Goal: Obtain resource: Obtain resource

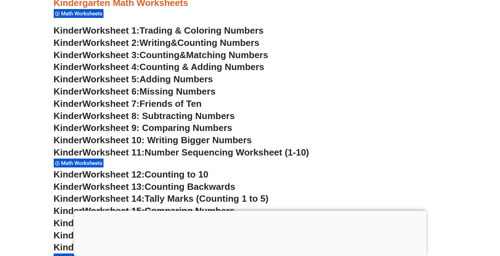
scroll to position [351, 0]
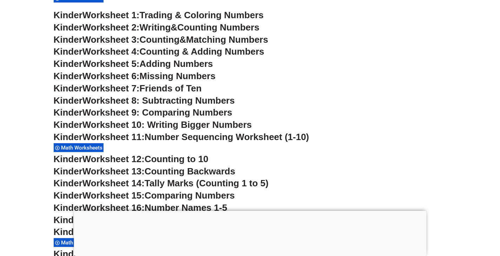
click at [87, 147] on span "Math Worksheets" at bounding box center [82, 148] width 43 height 6
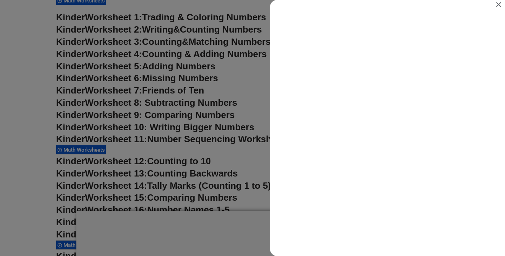
scroll to position [0, 0]
click at [497, 4] on icon "Close" at bounding box center [498, 4] width 8 height 8
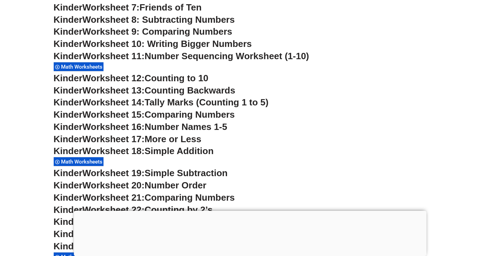
scroll to position [456, 0]
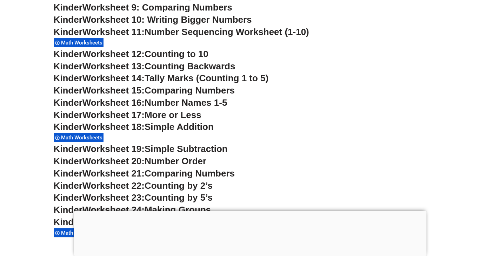
click at [66, 41] on span "Math Worksheets" at bounding box center [82, 43] width 43 height 6
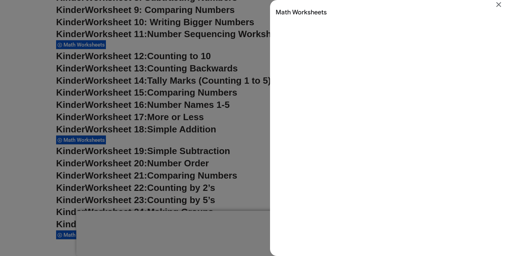
scroll to position [0, 0]
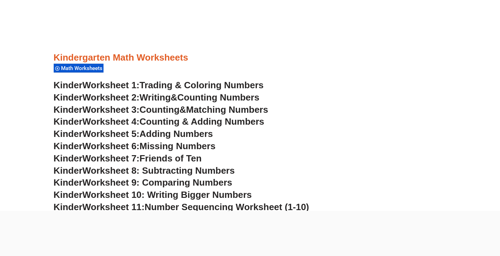
click at [87, 70] on span "Math Worksheets" at bounding box center [82, 68] width 43 height 6
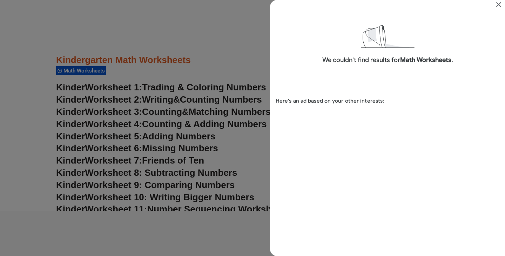
click at [499, 5] on icon "Close" at bounding box center [498, 4] width 8 height 8
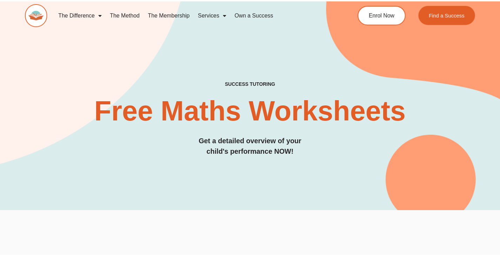
scroll to position [281, 0]
